Goal: Information Seeking & Learning: Find specific fact

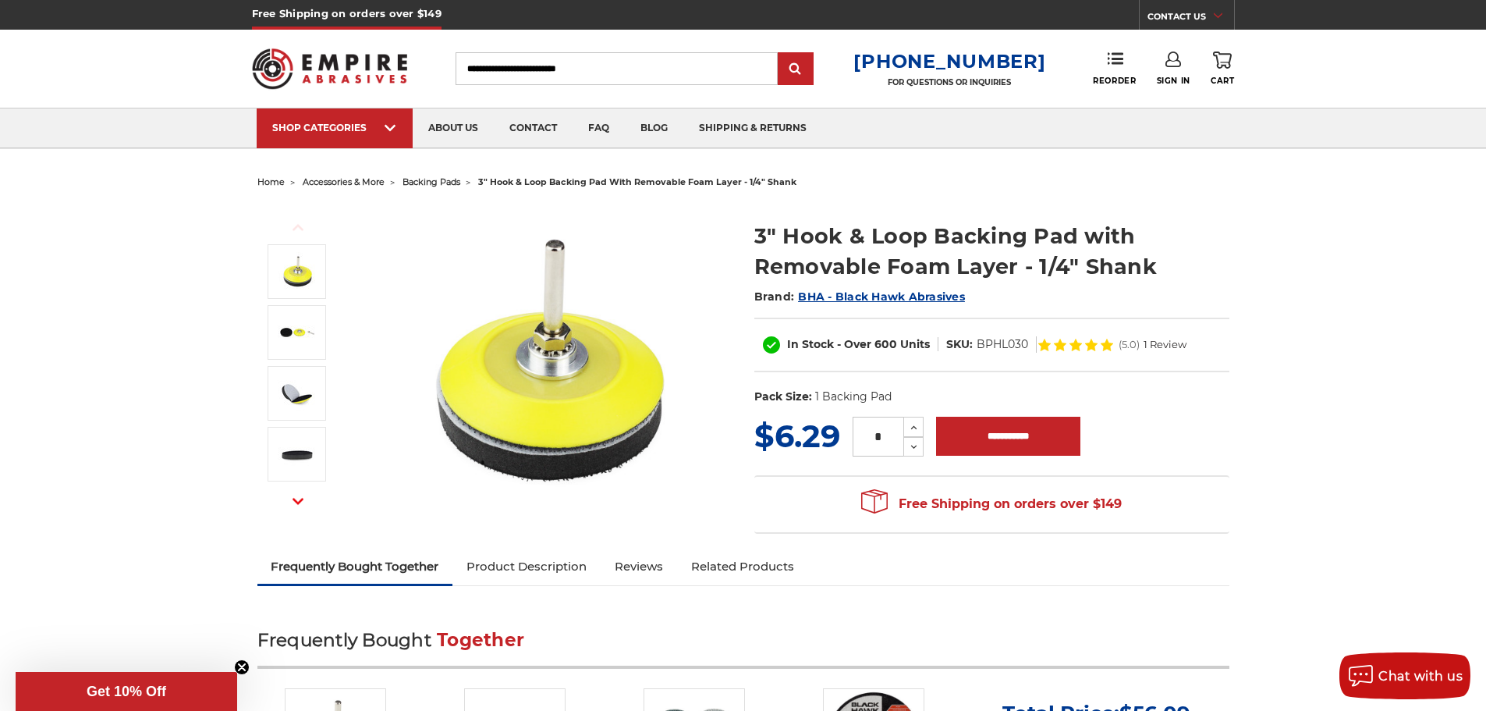
click at [575, 563] on link "Product Description" at bounding box center [526, 566] width 148 height 34
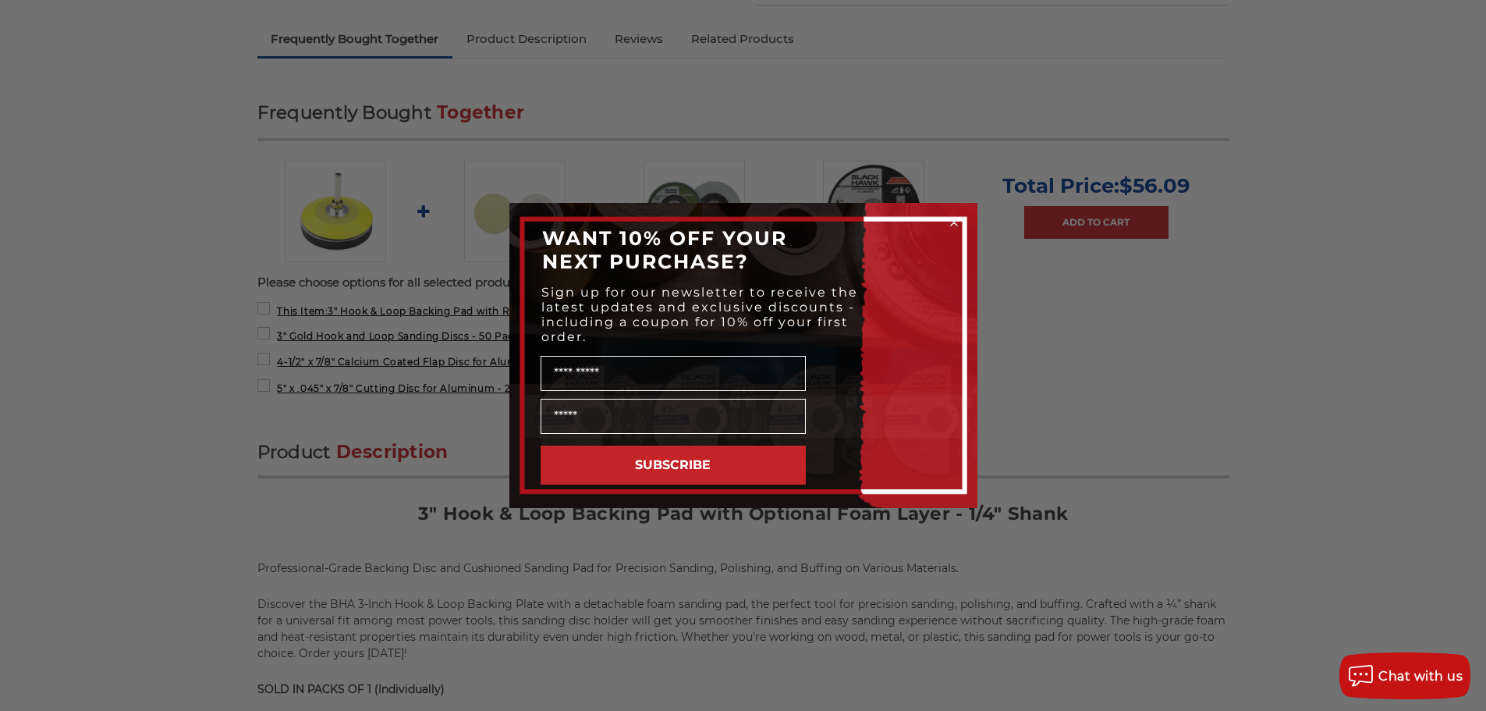
scroll to position [327, 0]
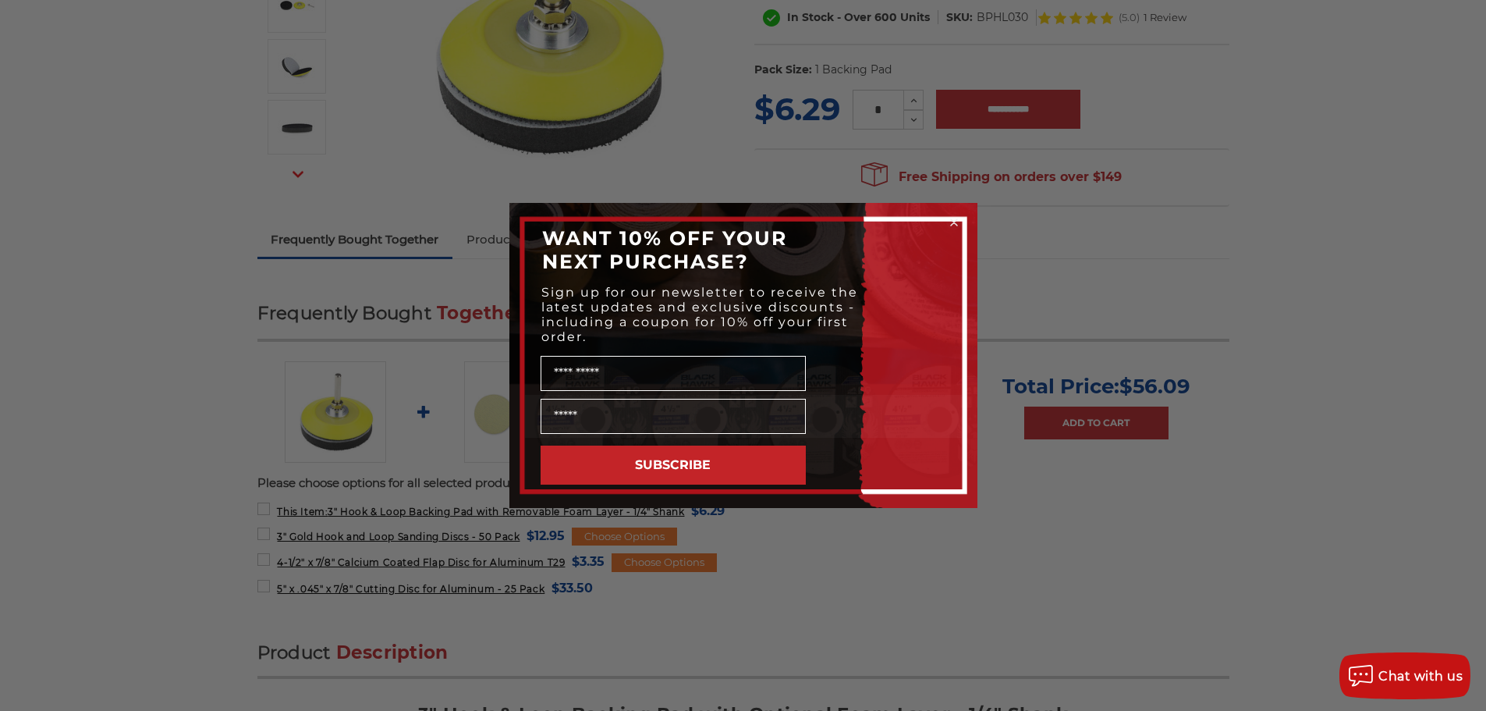
click at [953, 225] on circle "Close dialog" at bounding box center [953, 222] width 15 height 15
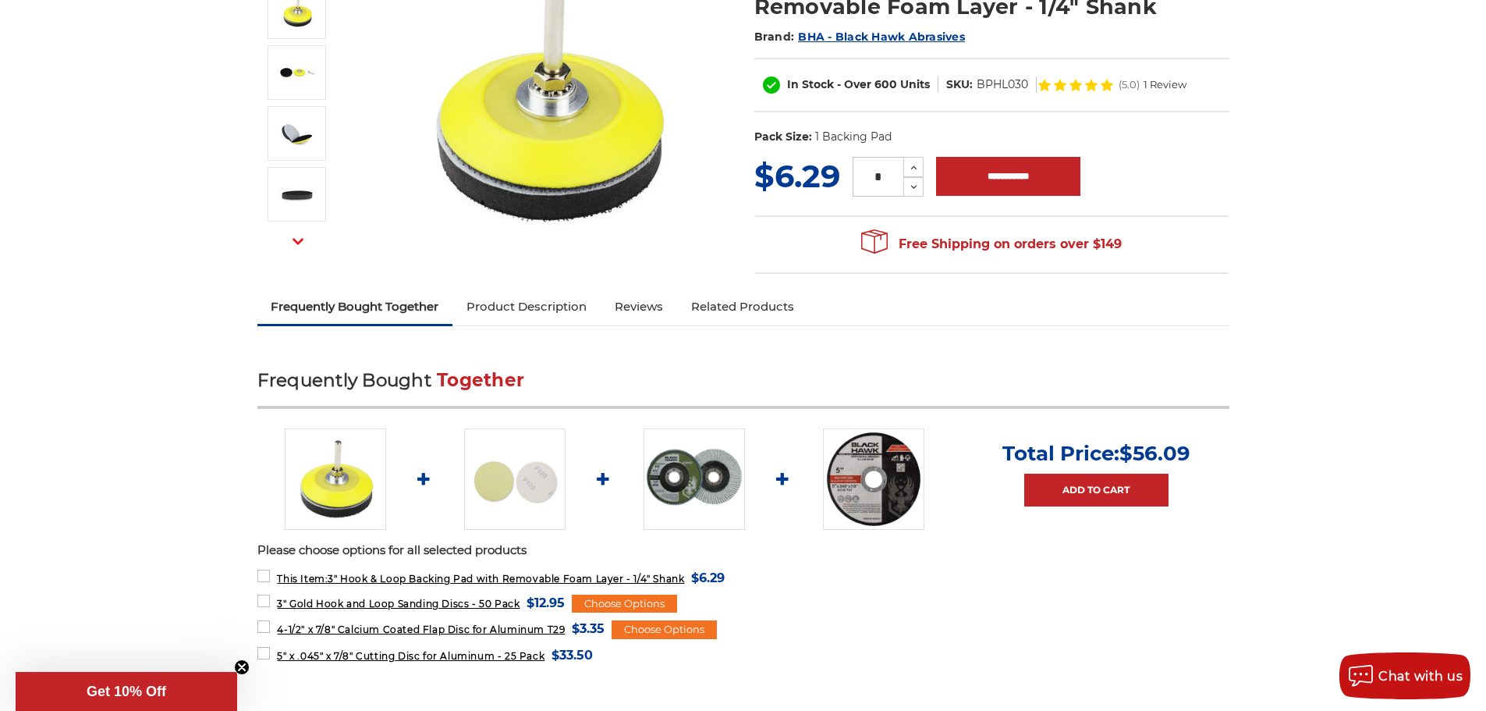
scroll to position [171, 0]
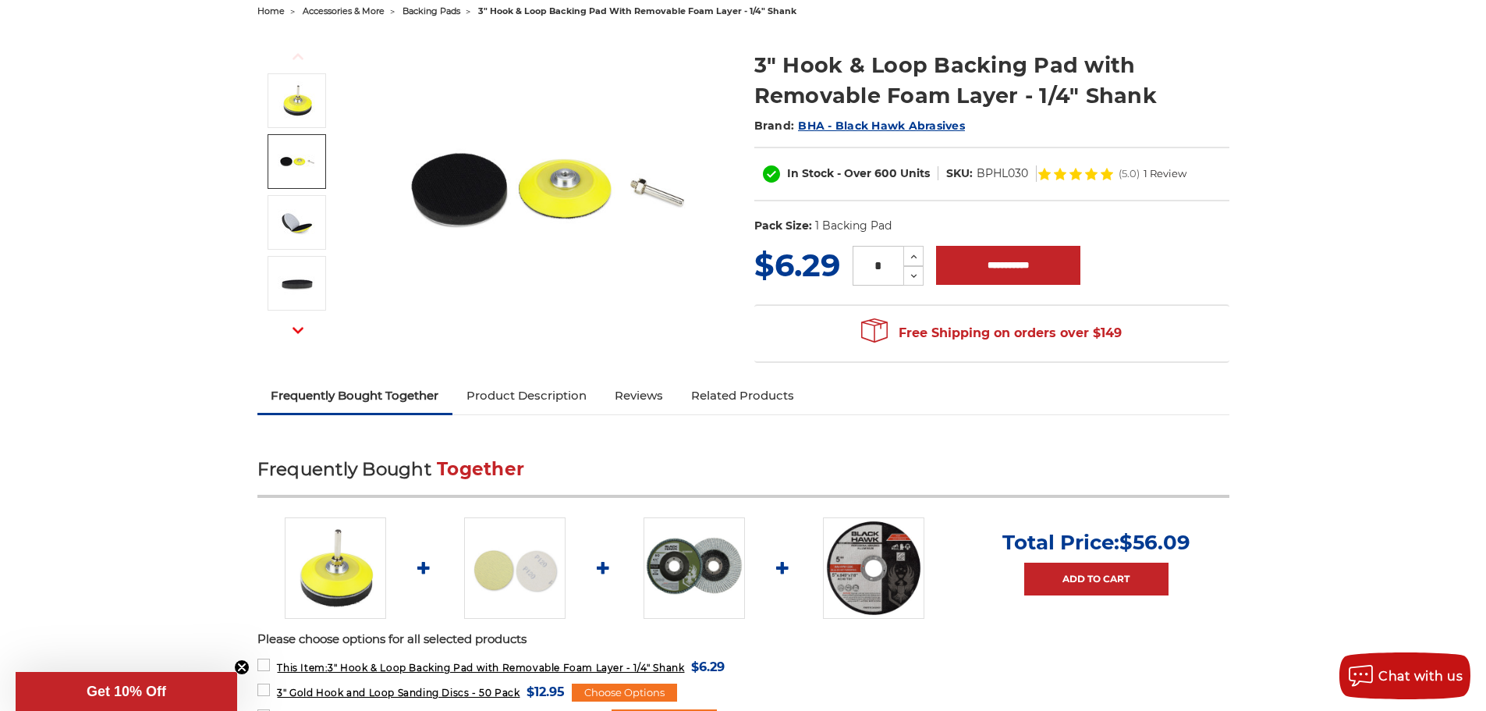
click at [283, 158] on img at bounding box center [297, 161] width 39 height 39
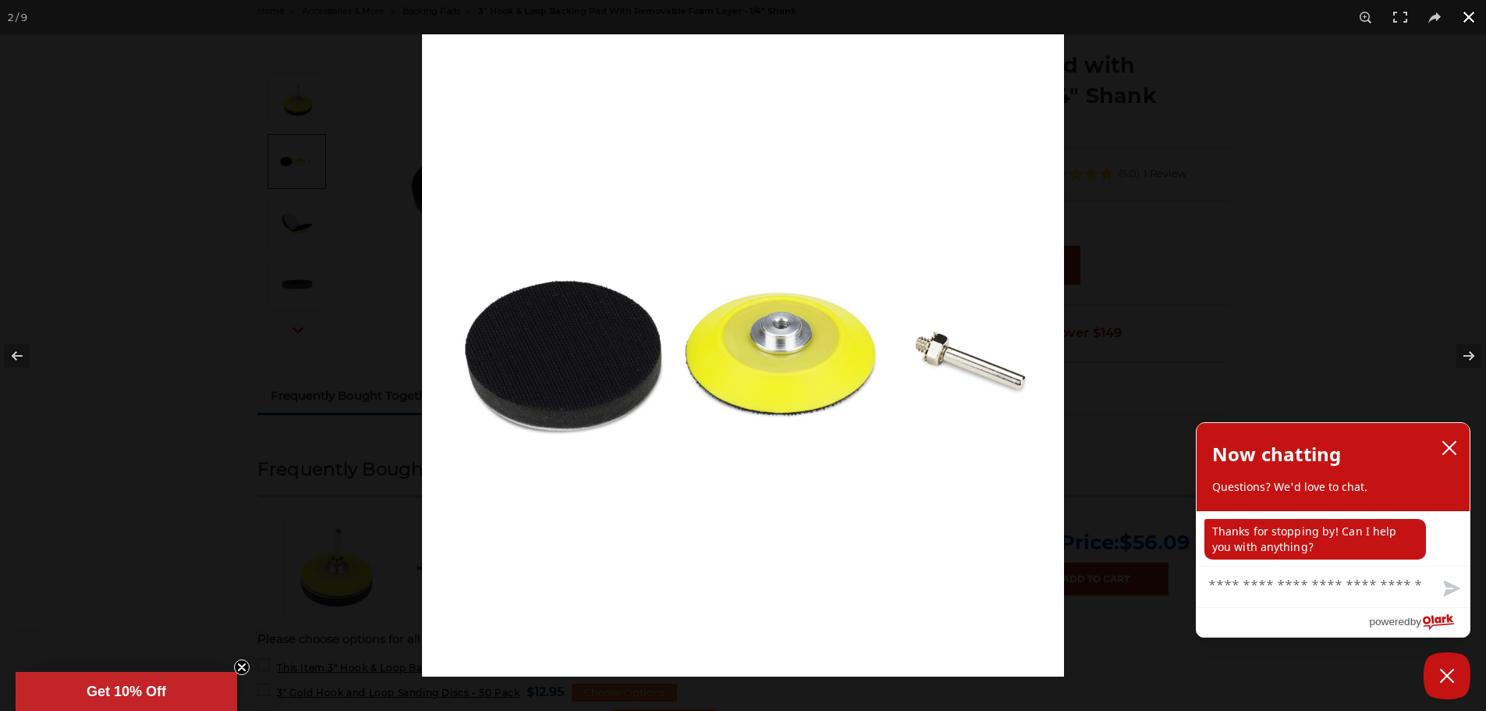
click at [1326, 173] on div at bounding box center [1165, 389] width 1486 height 711
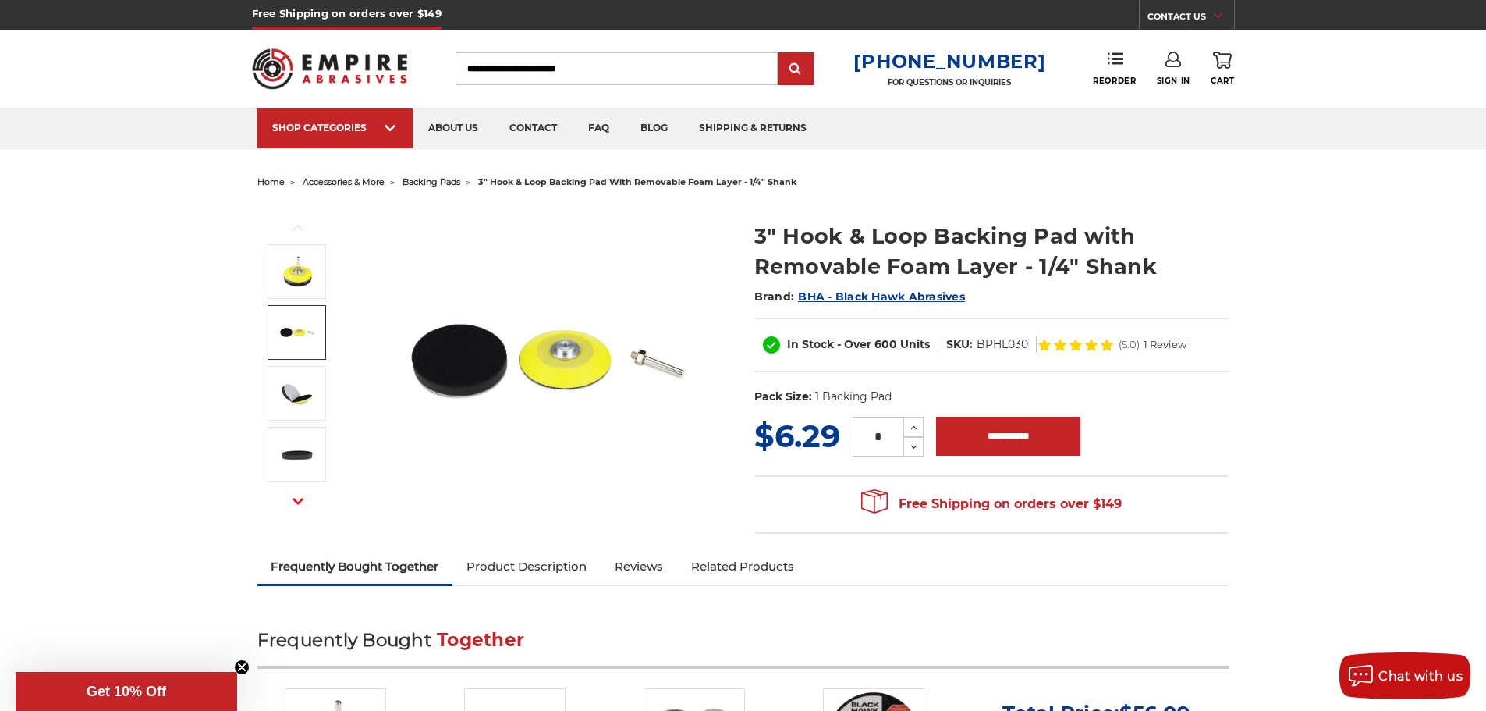
click at [985, 340] on dd "BPHL030" at bounding box center [1002, 344] width 51 height 16
copy dd "BPHL030"
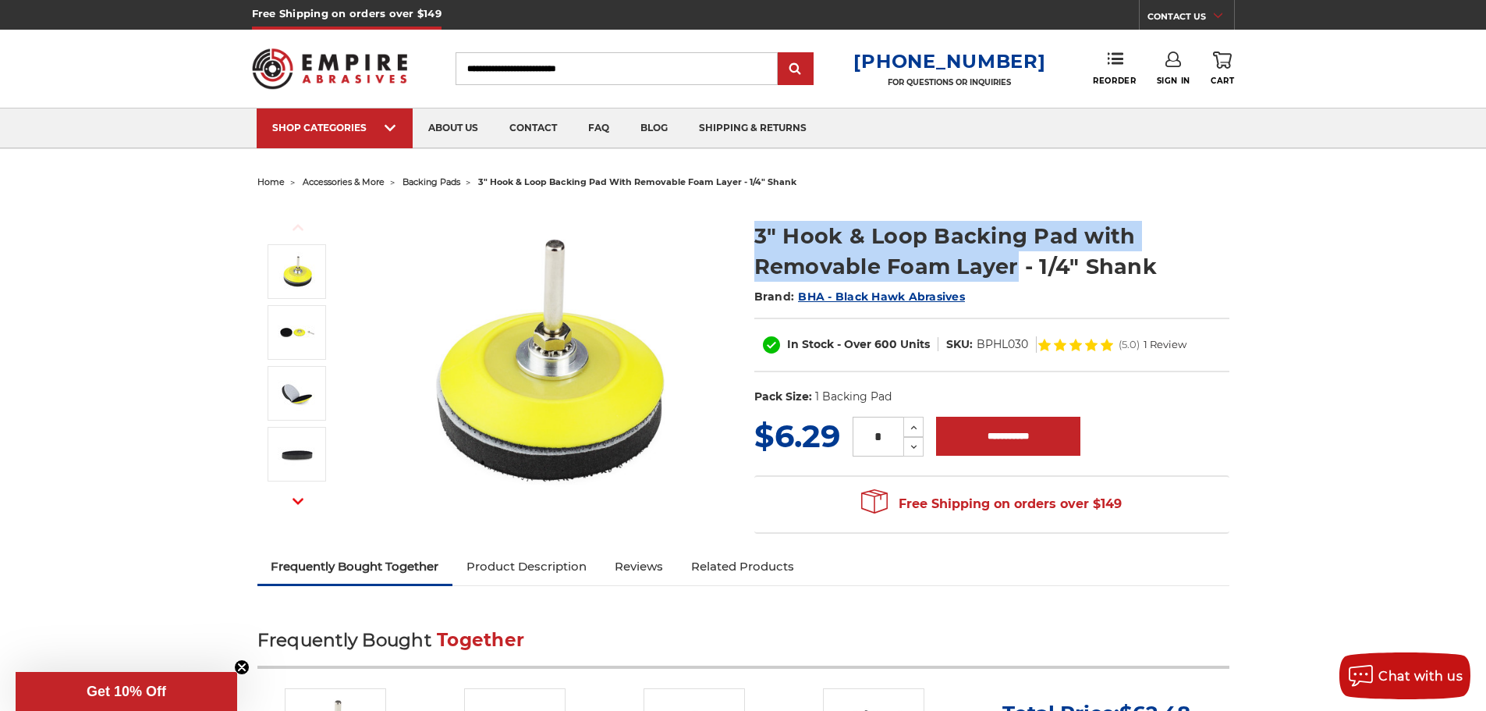
drag, startPoint x: 751, startPoint y: 236, endPoint x: 1013, endPoint y: 270, distance: 264.4
click at [1013, 270] on section "3" Hook & Loop Backing Pad with Removable Foam Layer - 1/4" Shank Brand: BHA - …" at bounding box center [992, 308] width 497 height 209
copy h1 "3" Hook & Loop Backing Pad with Removable Foam Layer"
